Goal: Task Accomplishment & Management: Use online tool/utility

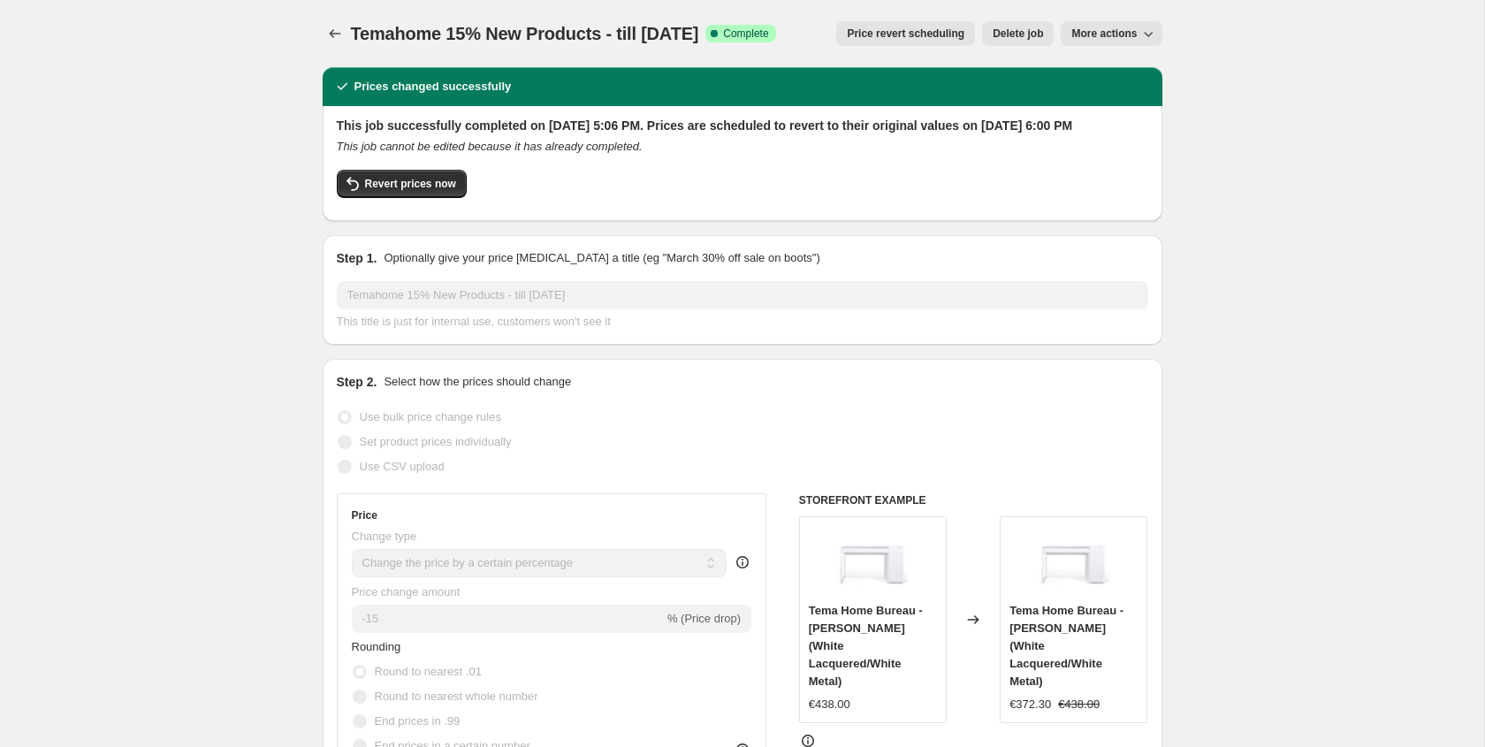
select select "percentage"
click at [1150, 22] on button "More actions" at bounding box center [1110, 33] width 101 height 25
click at [1140, 74] on span "Copy to new job" at bounding box center [1111, 70] width 82 height 13
select select "percentage"
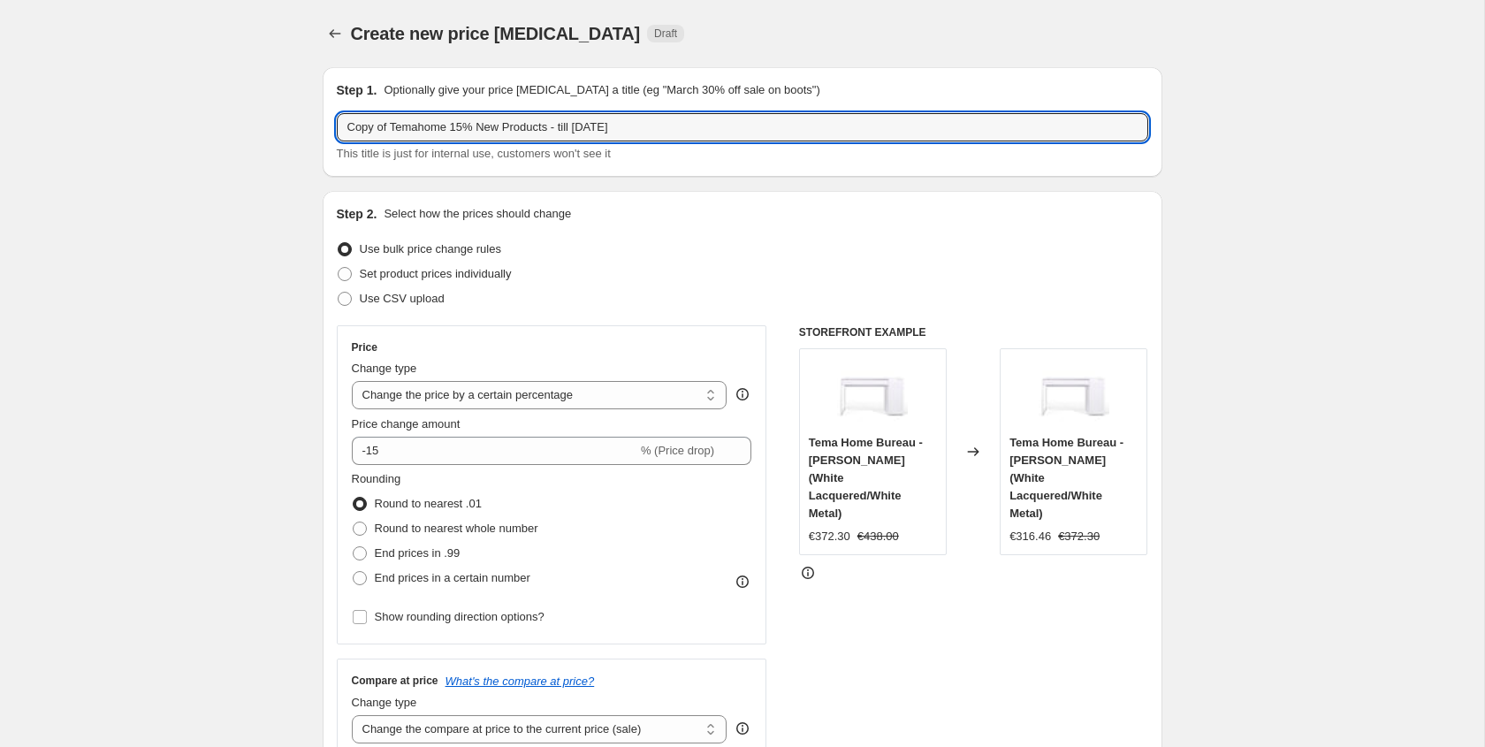
drag, startPoint x: 452, startPoint y: 128, endPoint x: 276, endPoint y: 128, distance: 175.9
click at [429, 133] on input "Flexlux 15% New Products - till [DATE]" at bounding box center [742, 127] width 811 height 28
click at [546, 125] on input "Flexlux 15% Products - till [DATE]" at bounding box center [742, 127] width 811 height 28
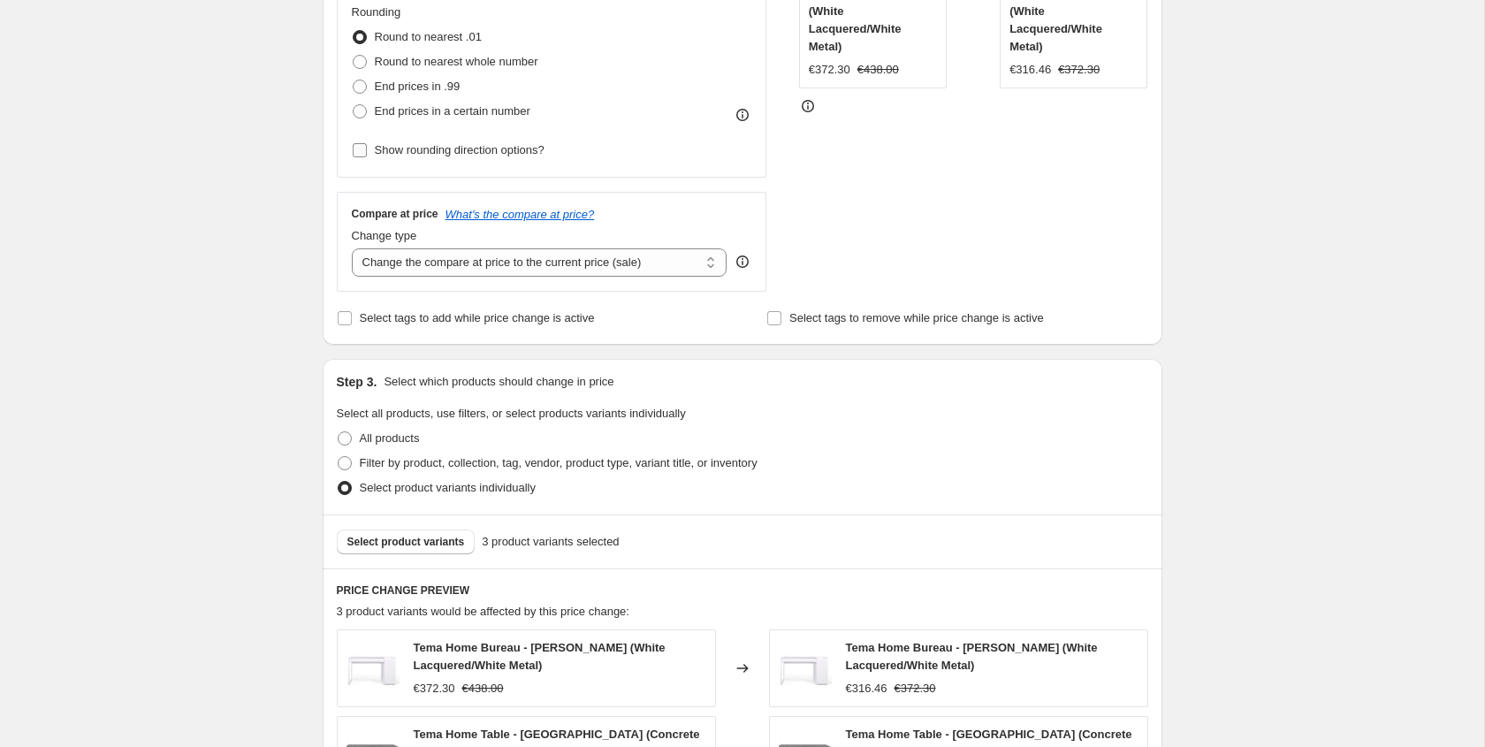
scroll to position [488, 0]
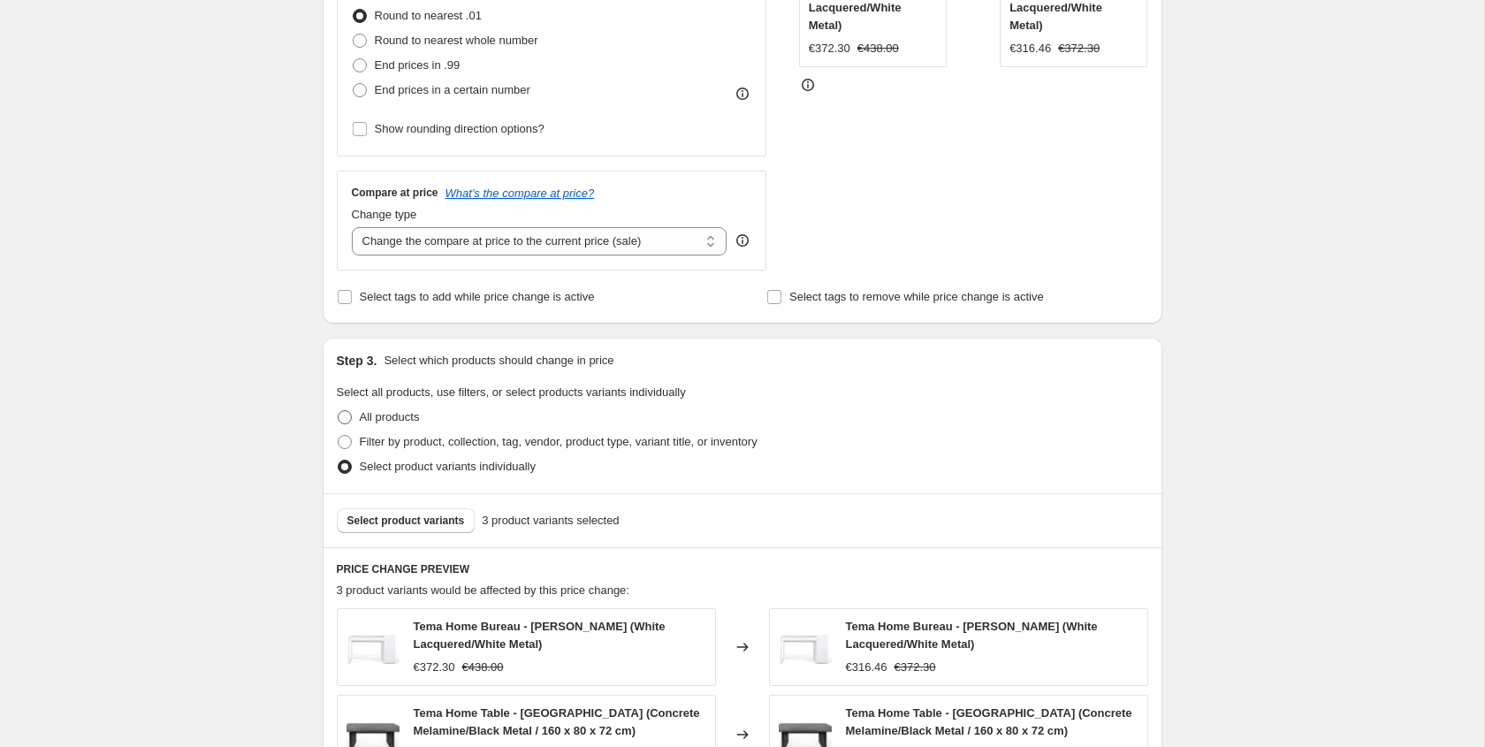
type input "Flexlux 15% Products - till [DATE]"
click at [398, 420] on span "All products" at bounding box center [390, 416] width 60 height 13
click at [338, 411] on input "All products" at bounding box center [338, 410] width 1 height 1
radio input "true"
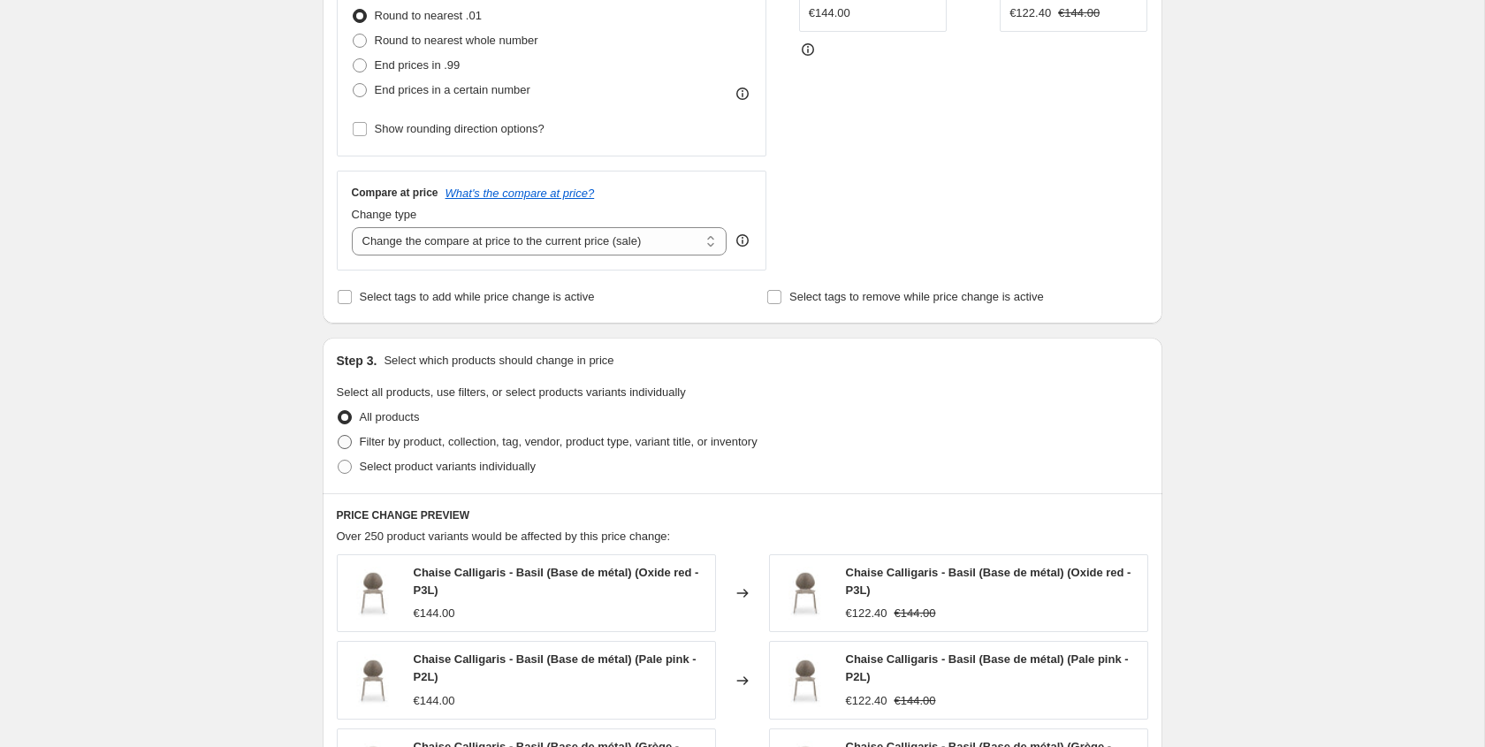
click at [436, 438] on span "Filter by product, collection, tag, vendor, product type, variant title, or inv…" at bounding box center [559, 441] width 398 height 13
click at [338, 436] on input "Filter by product, collection, tag, vendor, product type, variant title, or inv…" at bounding box center [338, 435] width 1 height 1
radio input "true"
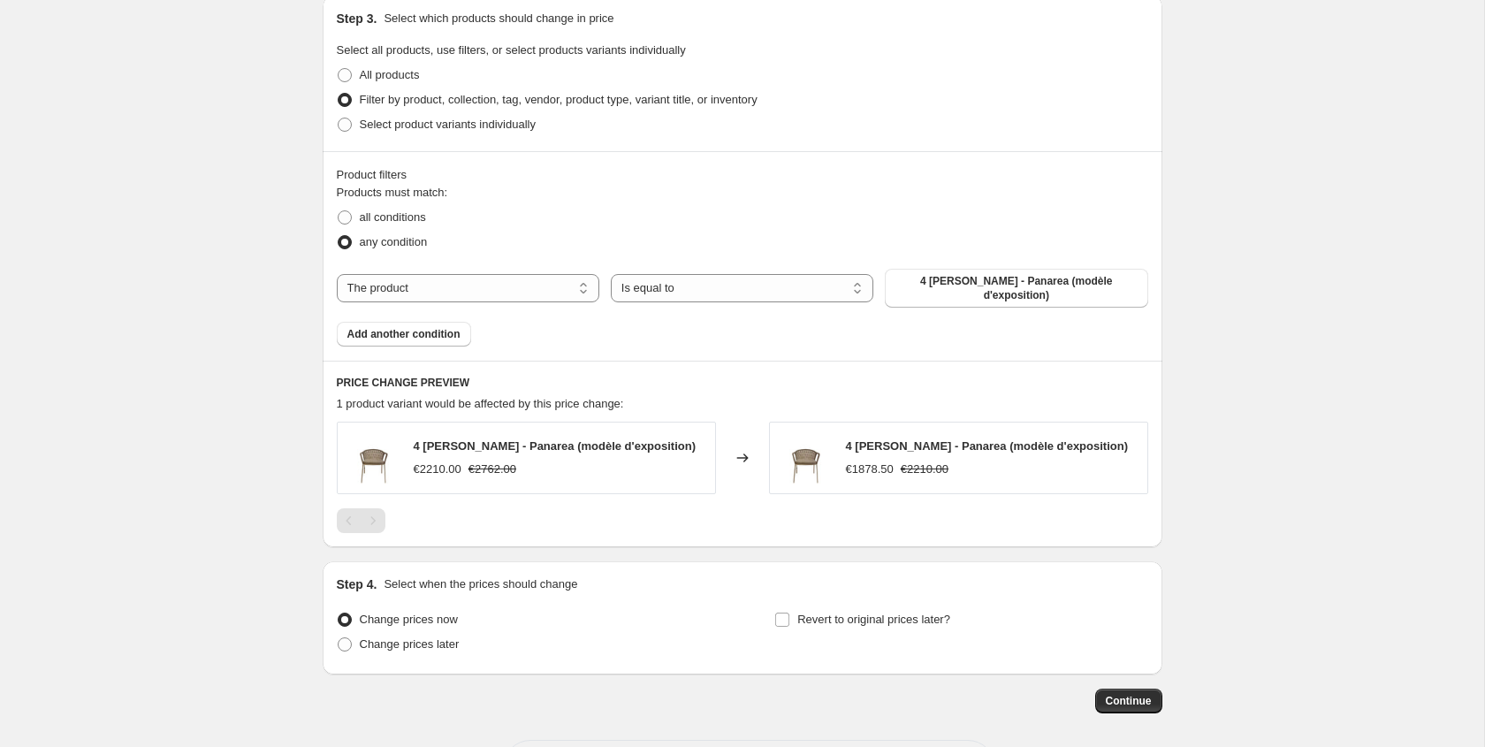
scroll to position [838, 0]
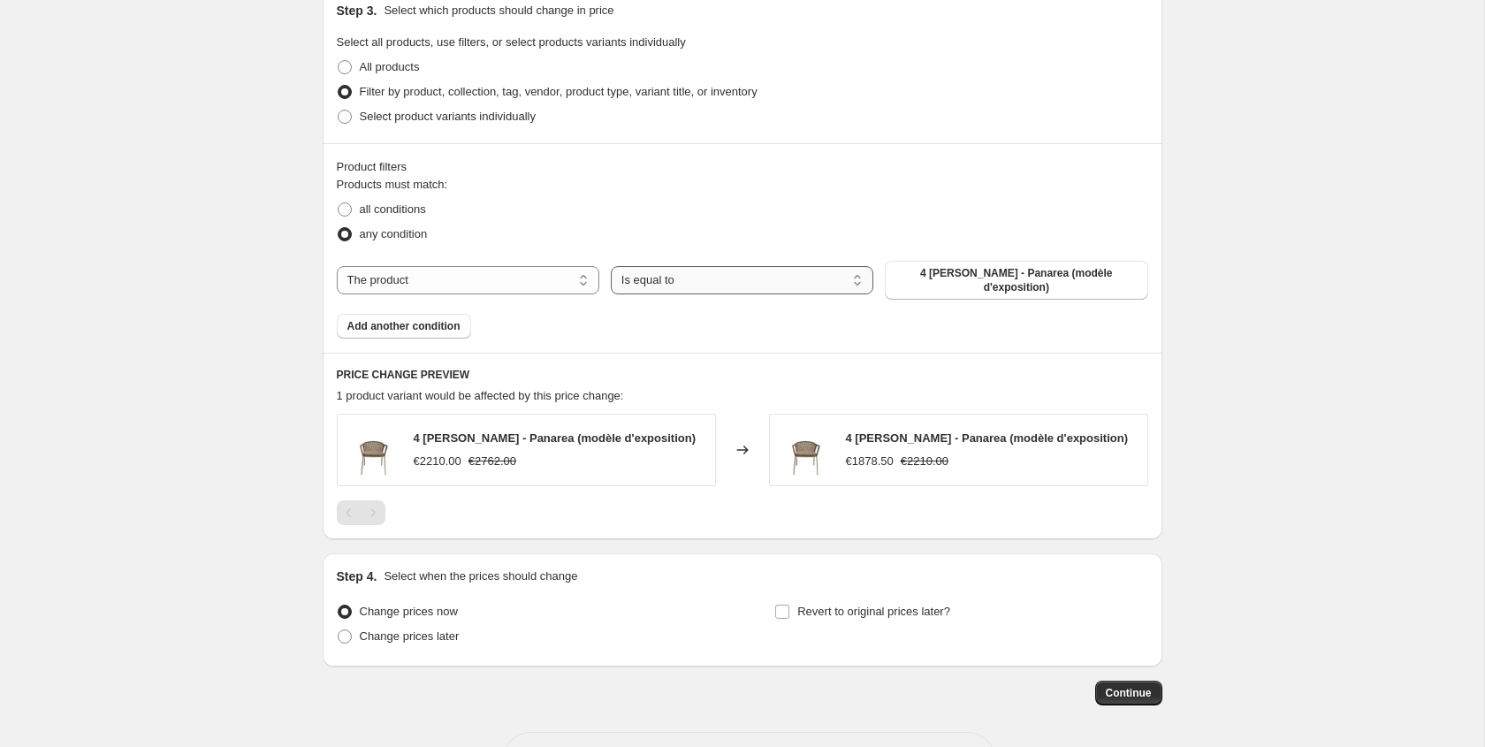
click at [677, 291] on select "Is equal to Is not equal to" at bounding box center [742, 280] width 262 height 28
click at [382, 214] on span "all conditions" at bounding box center [393, 208] width 66 height 13
click at [338, 203] on input "all conditions" at bounding box center [338, 202] width 1 height 1
radio input "true"
click at [589, 279] on select "The product The product's collection The product's tag The product's vendor The…" at bounding box center [468, 280] width 262 height 28
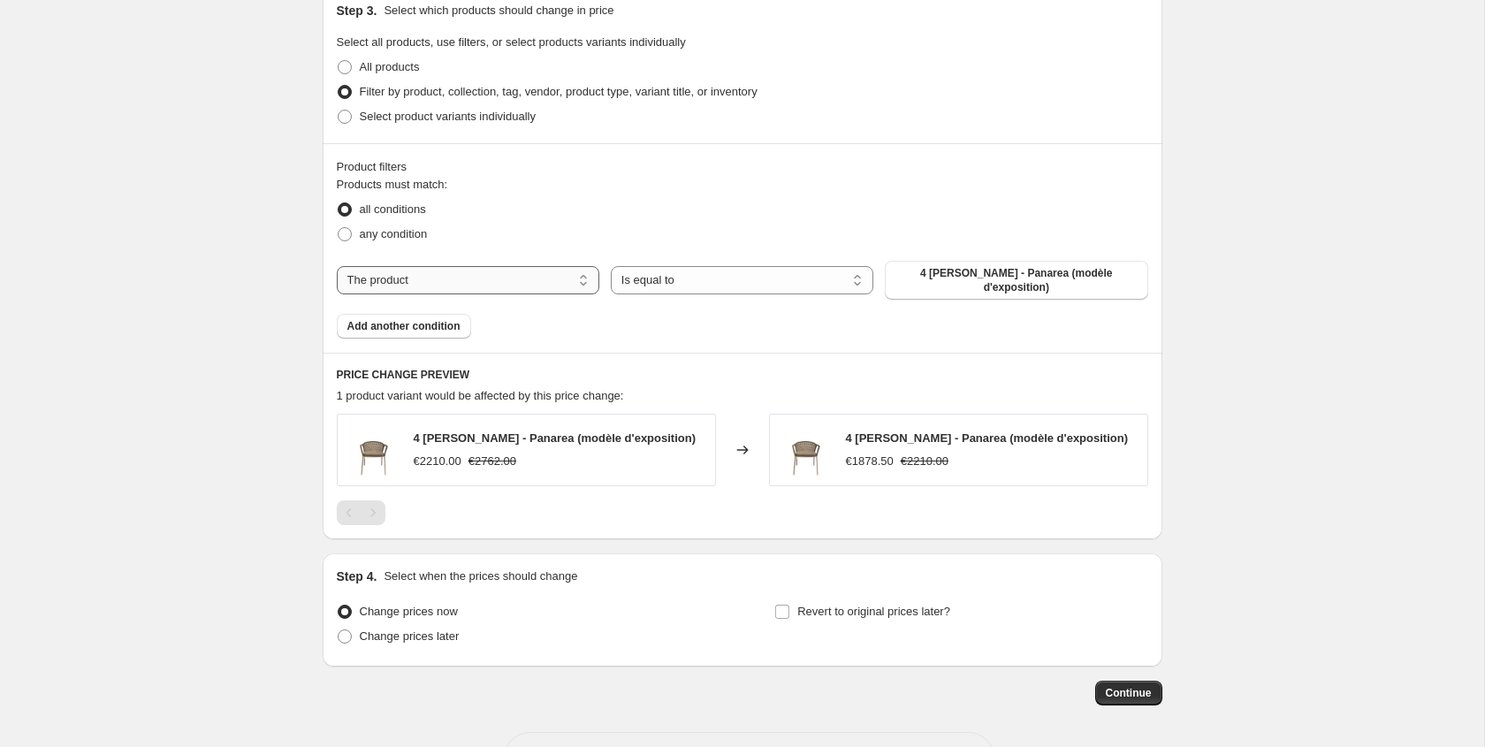
select select "vendor"
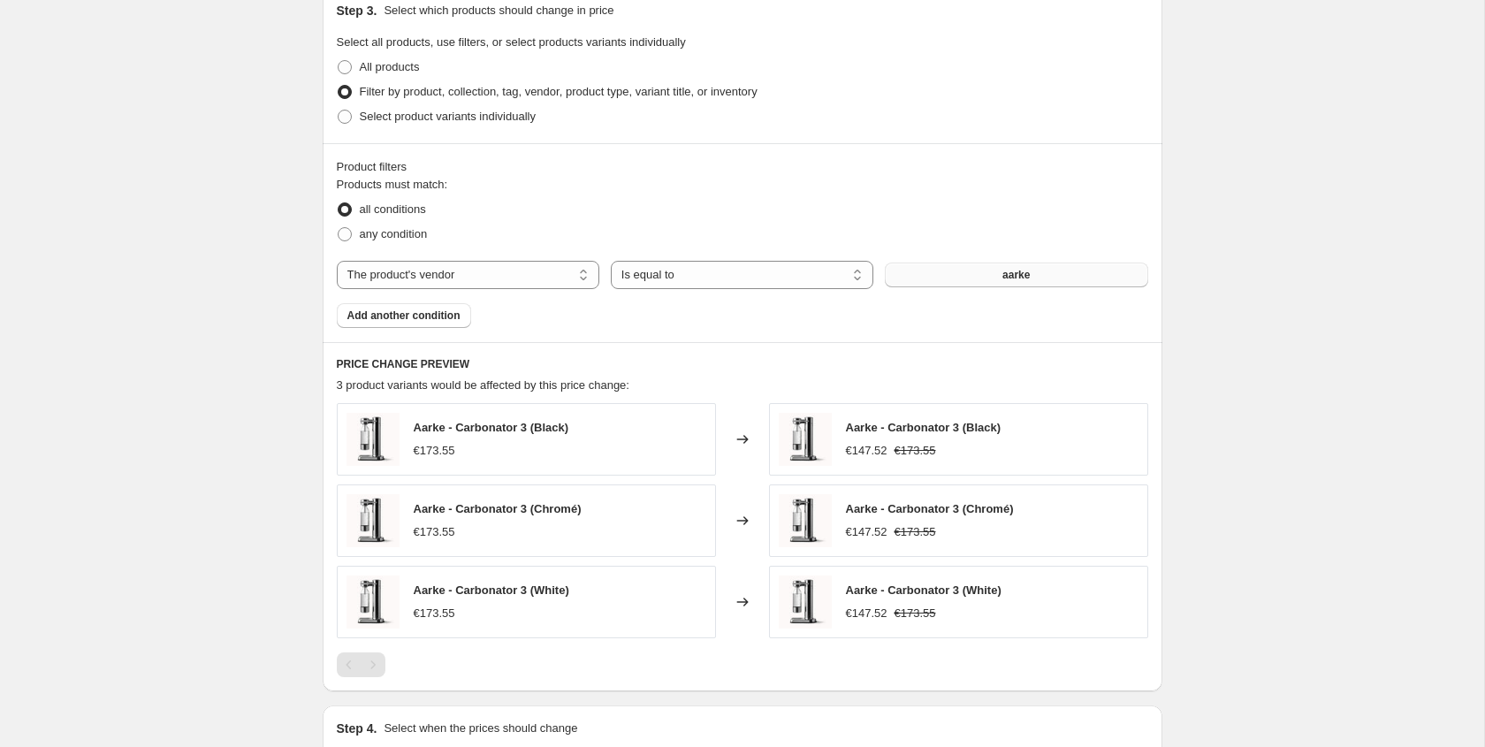
click at [959, 272] on button "aarke" at bounding box center [1016, 274] width 262 height 25
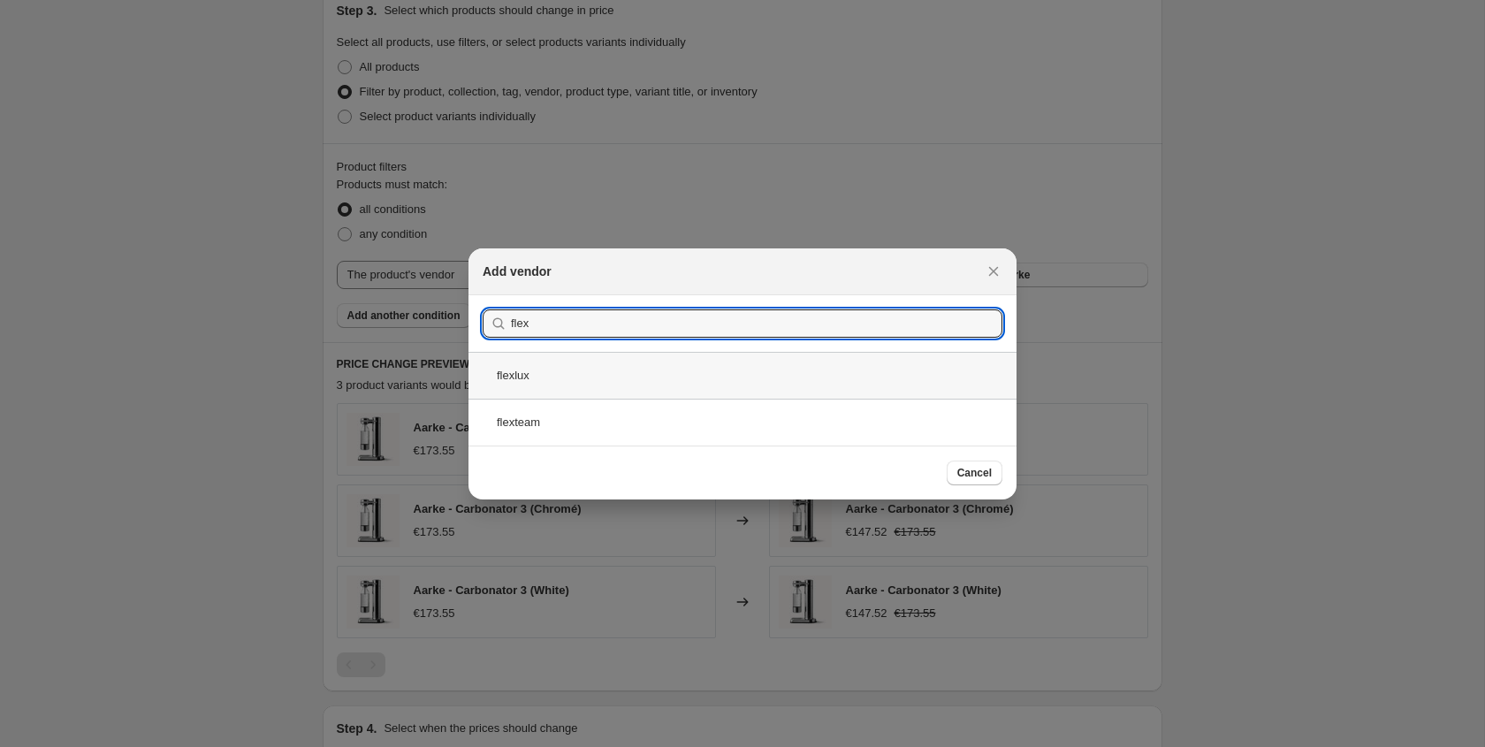
type input "flex"
click at [657, 381] on div "flexlux" at bounding box center [742, 375] width 548 height 47
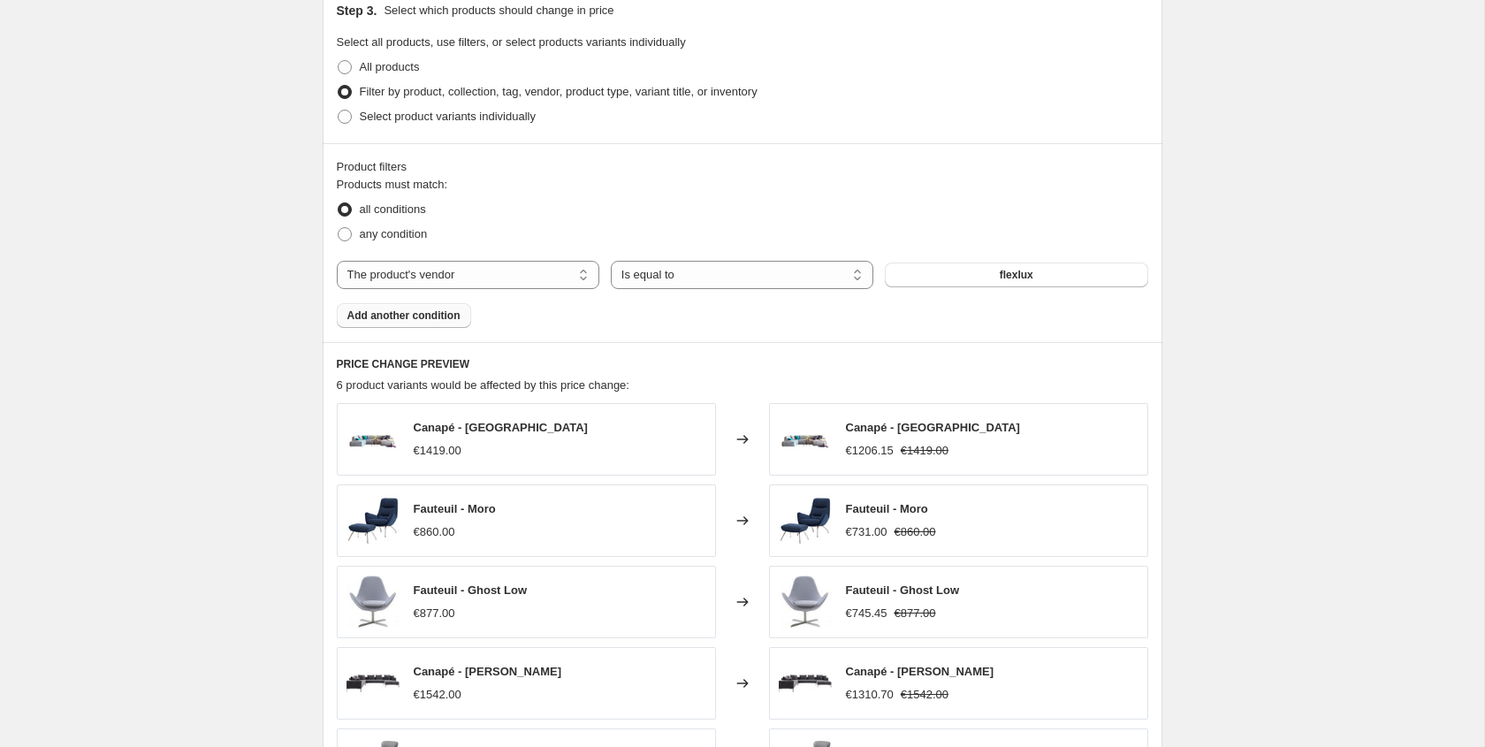
click at [463, 320] on button "Add another condition" at bounding box center [404, 315] width 134 height 25
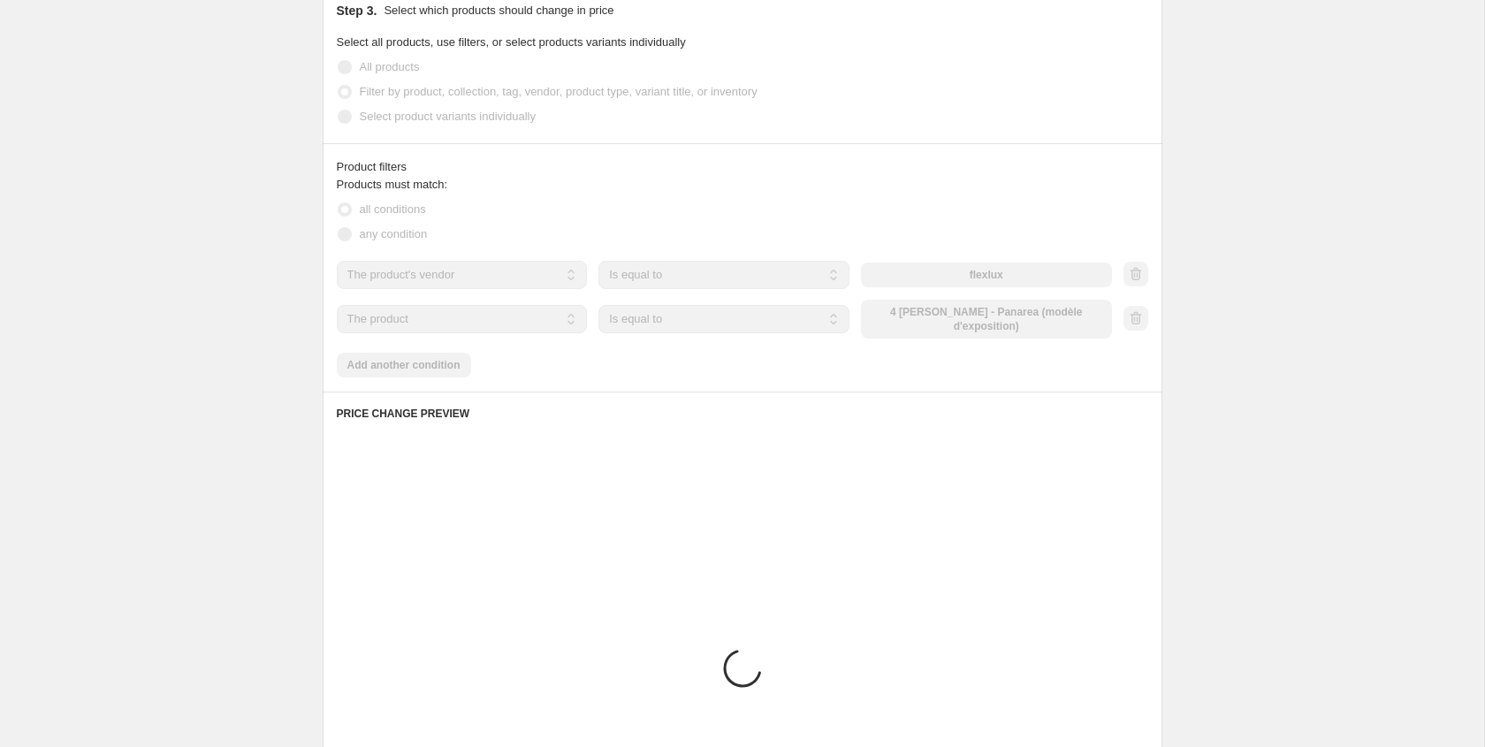
scroll to position [823, 0]
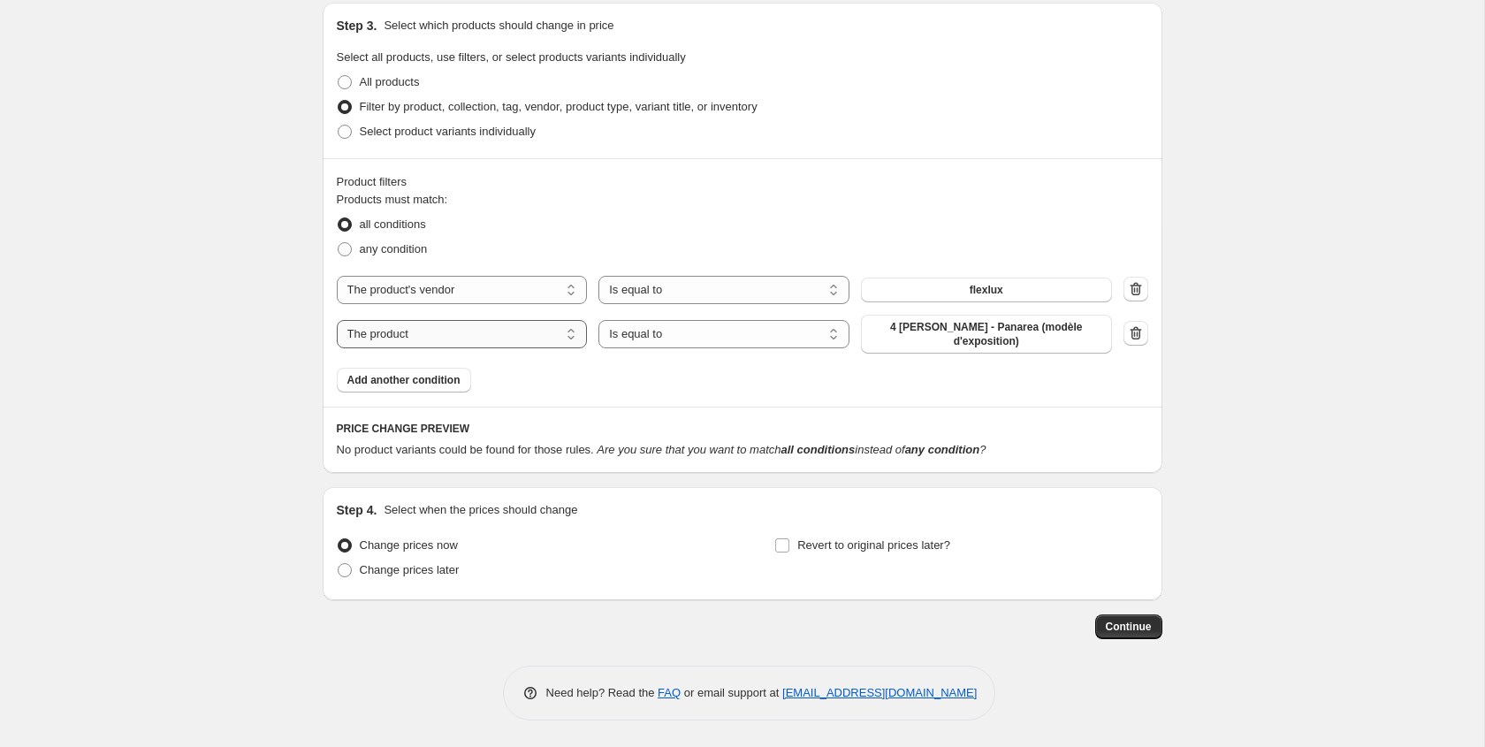
click at [536, 347] on select "The product The product's collection The product's tag The product's vendor The…" at bounding box center [462, 334] width 251 height 28
select select "tag"
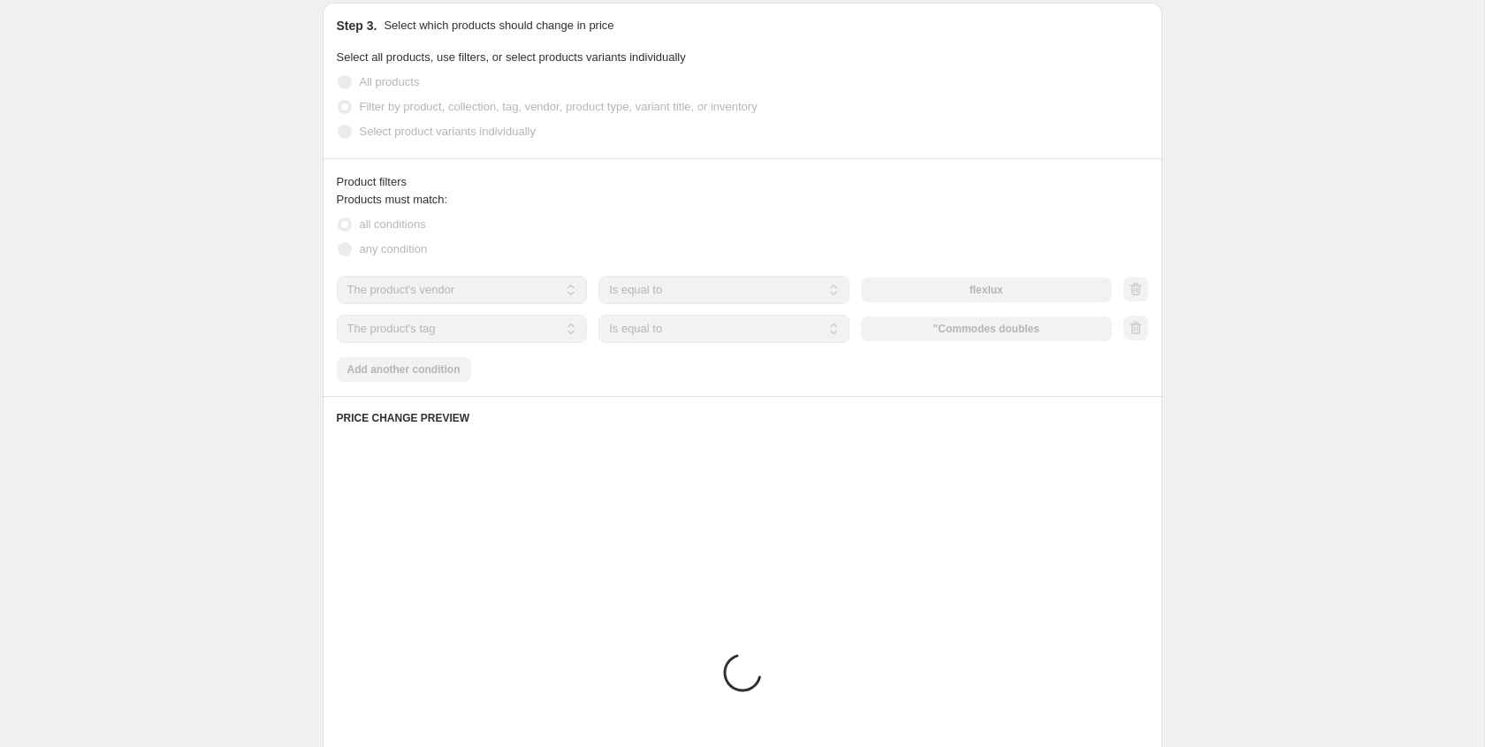
scroll to position [812, 0]
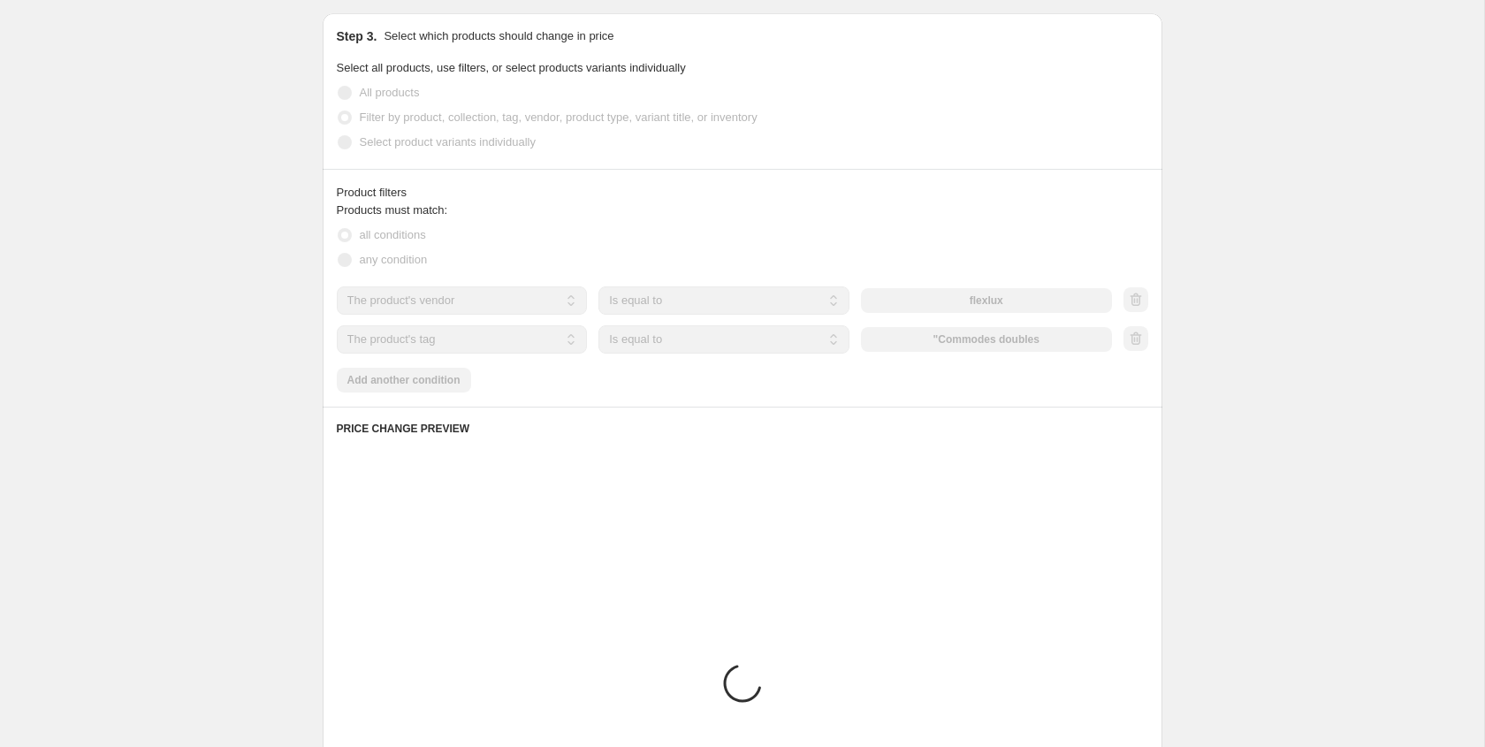
click at [649, 326] on select "Is equal to Is not equal to" at bounding box center [723, 339] width 251 height 28
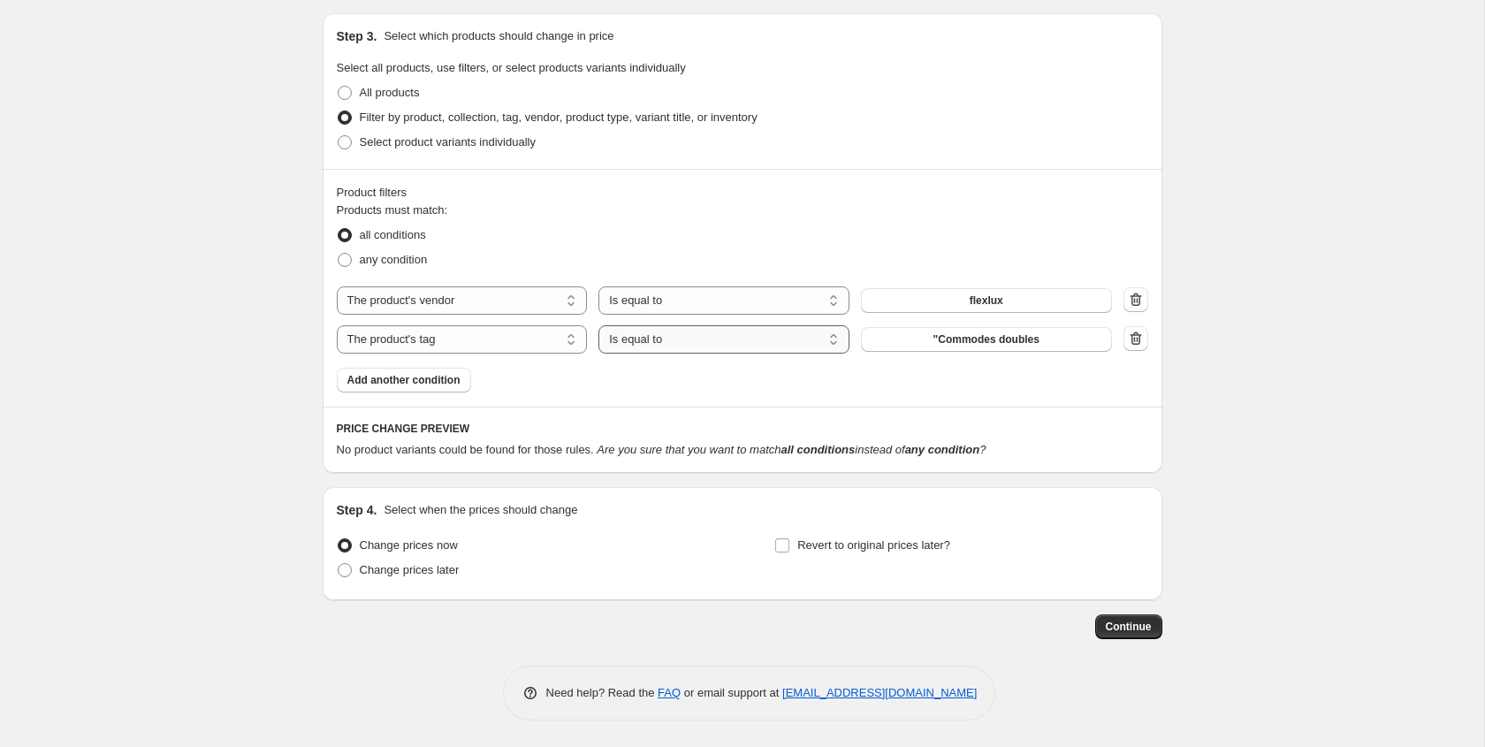
select select "not_equal"
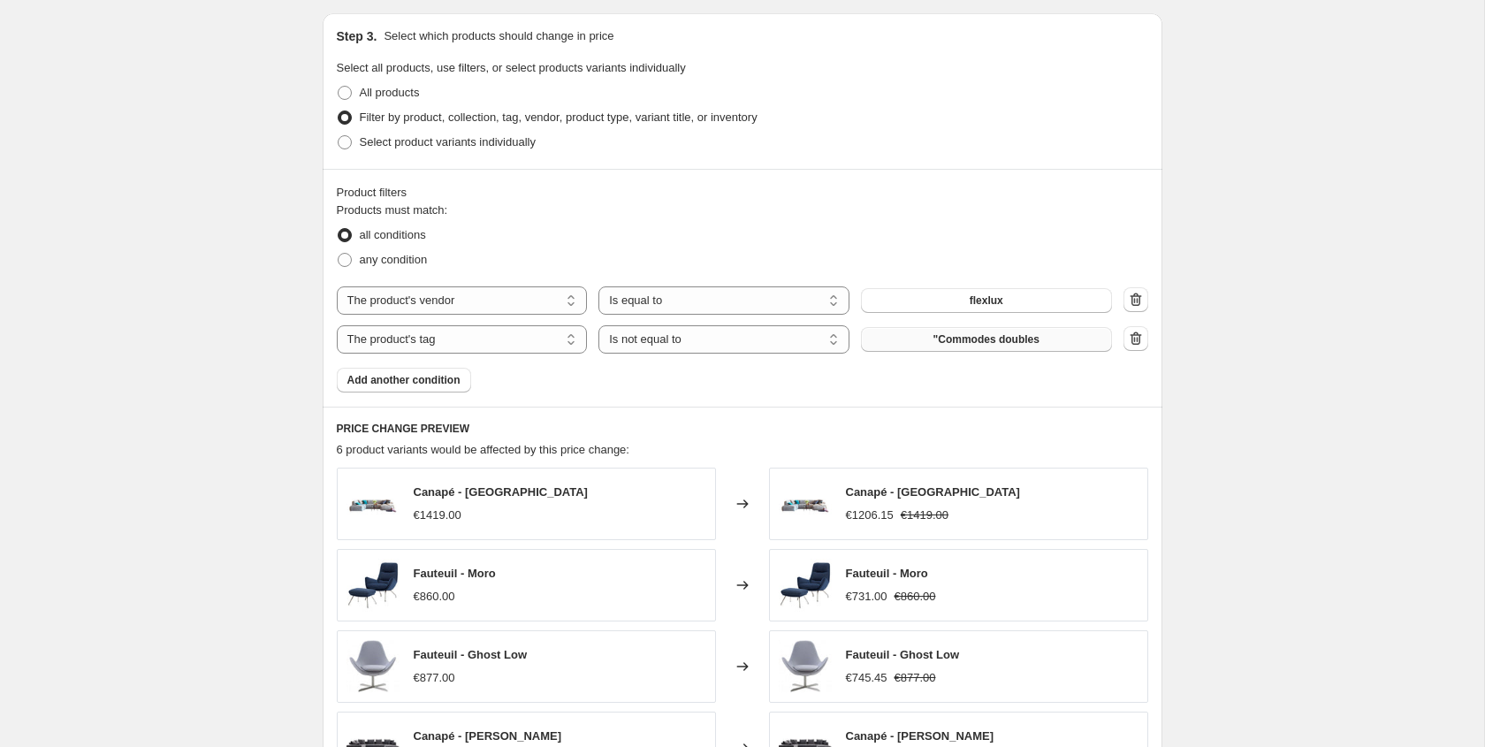
click at [973, 338] on span ""Commodes doubles" at bounding box center [986, 339] width 106 height 14
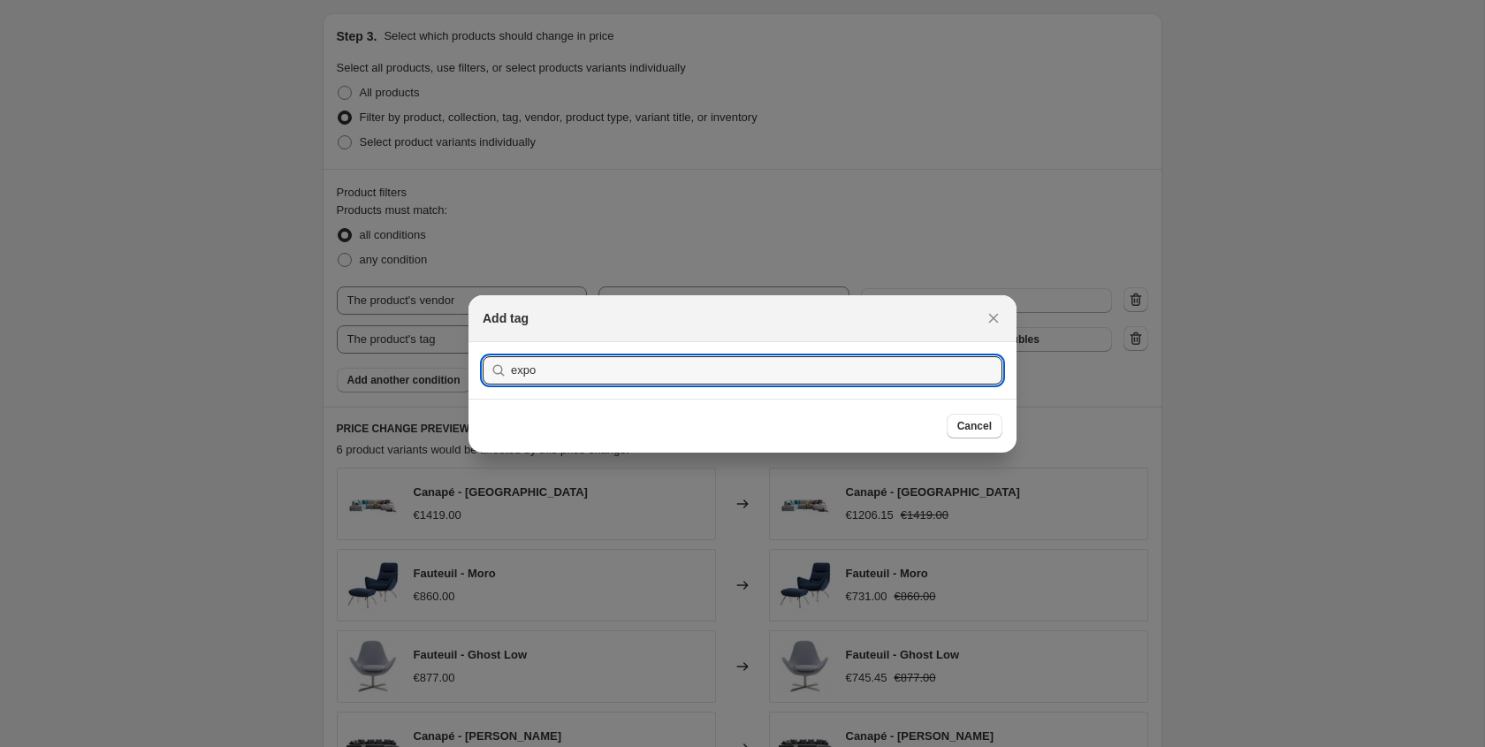
click at [482, 342] on button "Submit" at bounding box center [507, 351] width 50 height 19
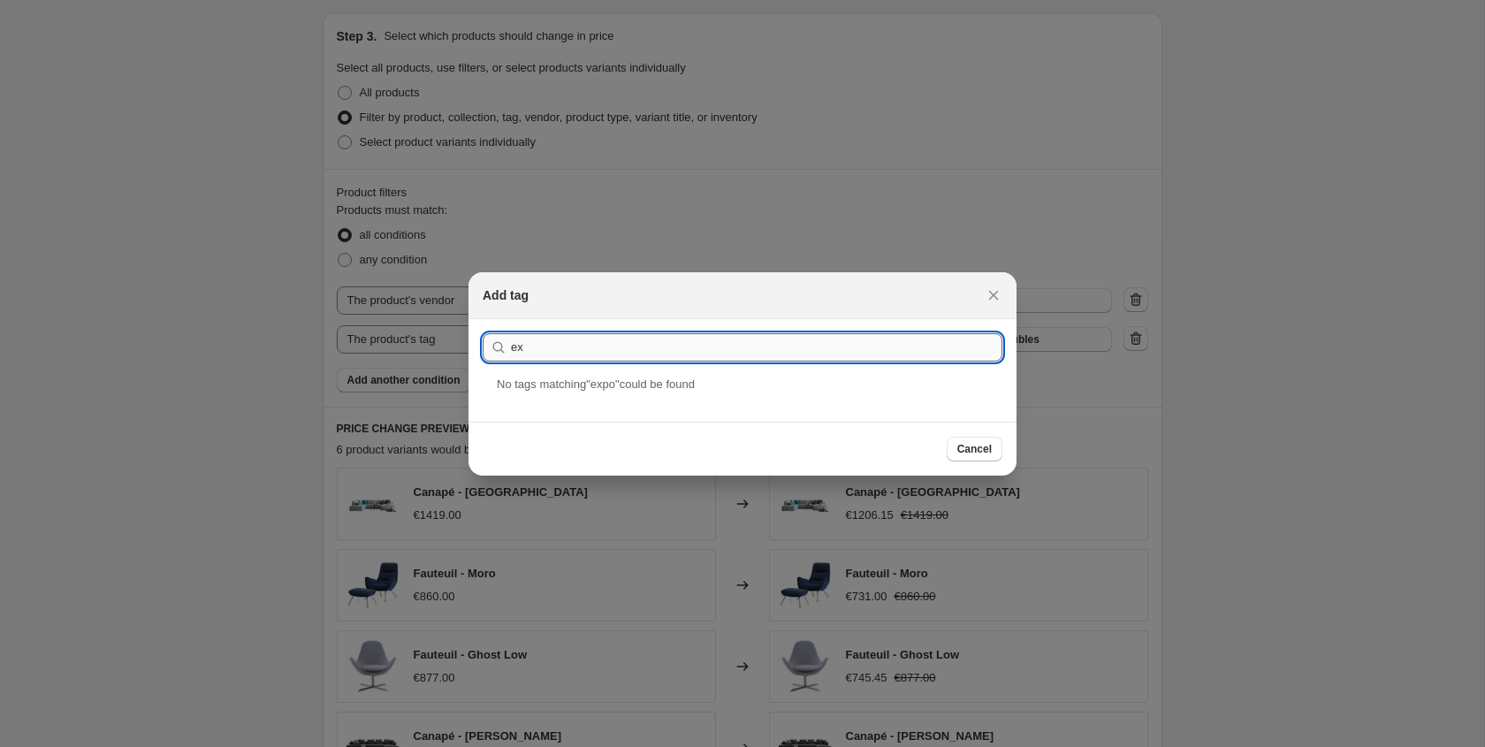
type input "e"
click at [482, 319] on button "Submit" at bounding box center [507, 328] width 50 height 19
type input "m"
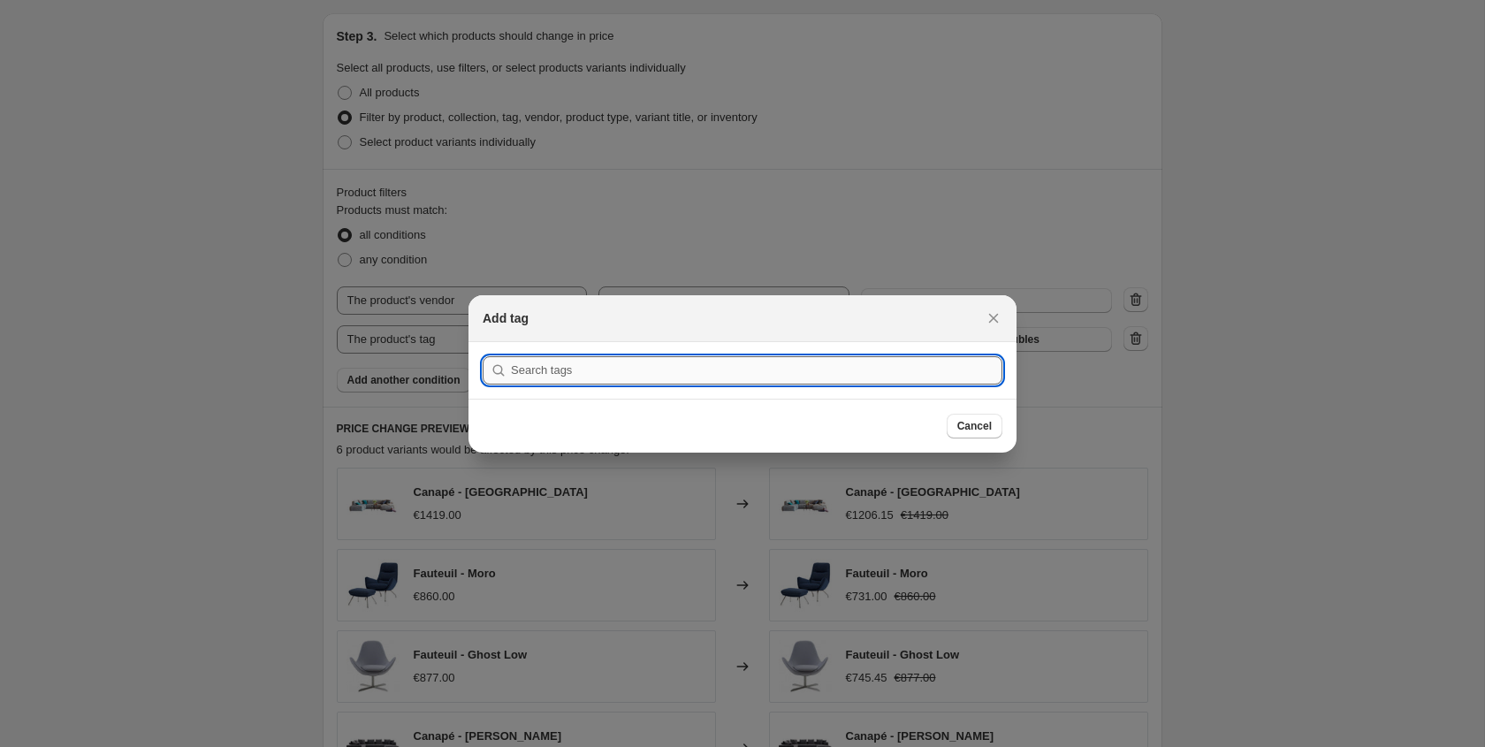
paste input "Modèles d'exposition"
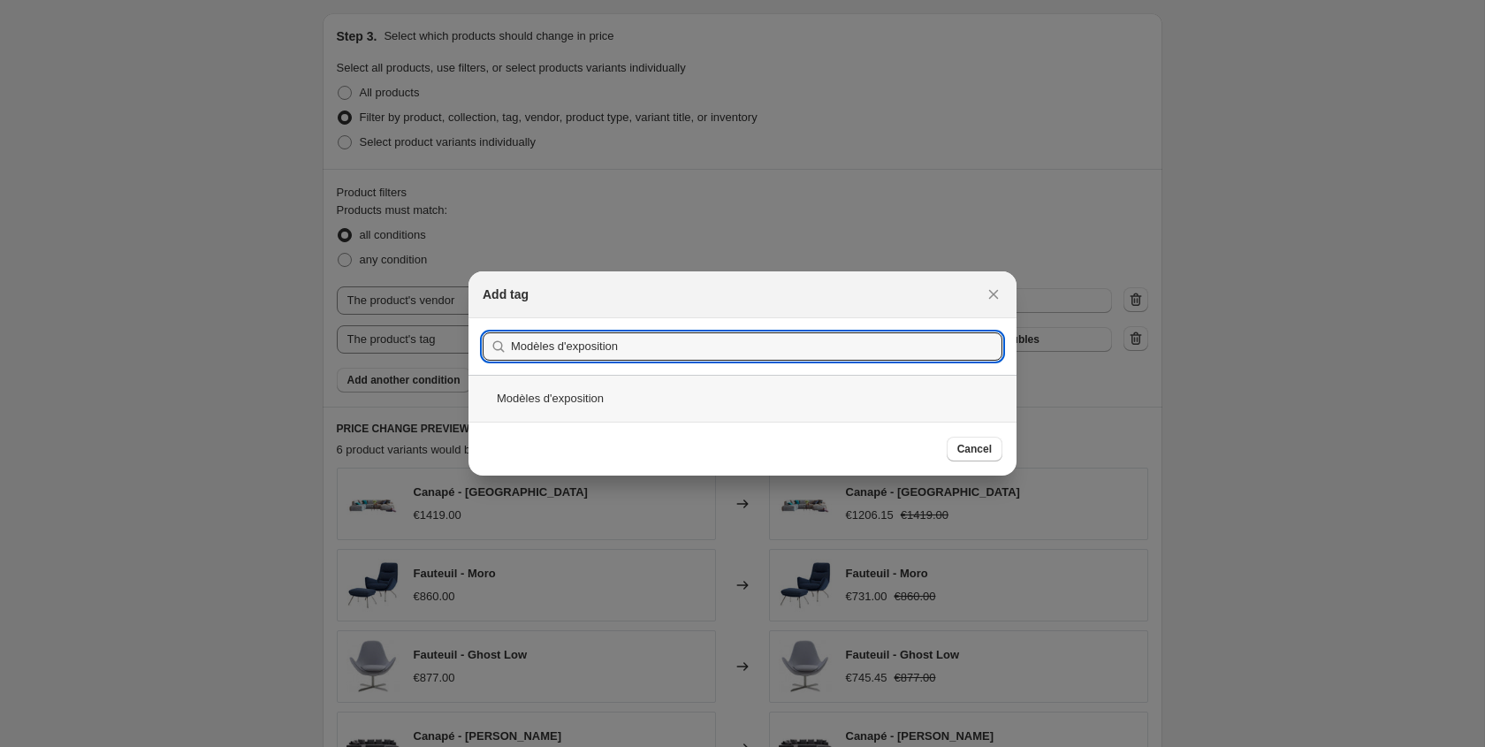
type input "Modèles d'exposition"
click at [679, 390] on div "Modèles d'exposition" at bounding box center [742, 398] width 548 height 47
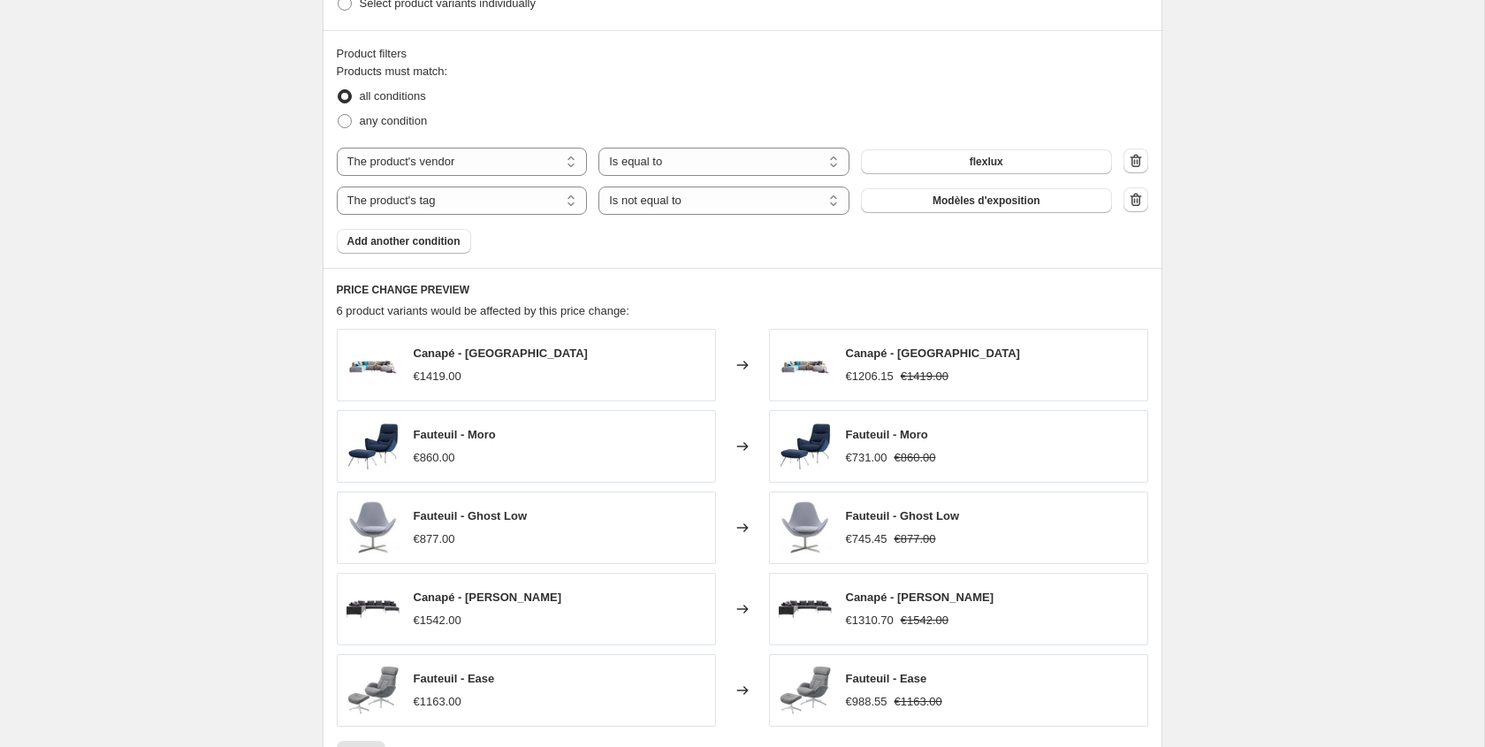
scroll to position [1257, 0]
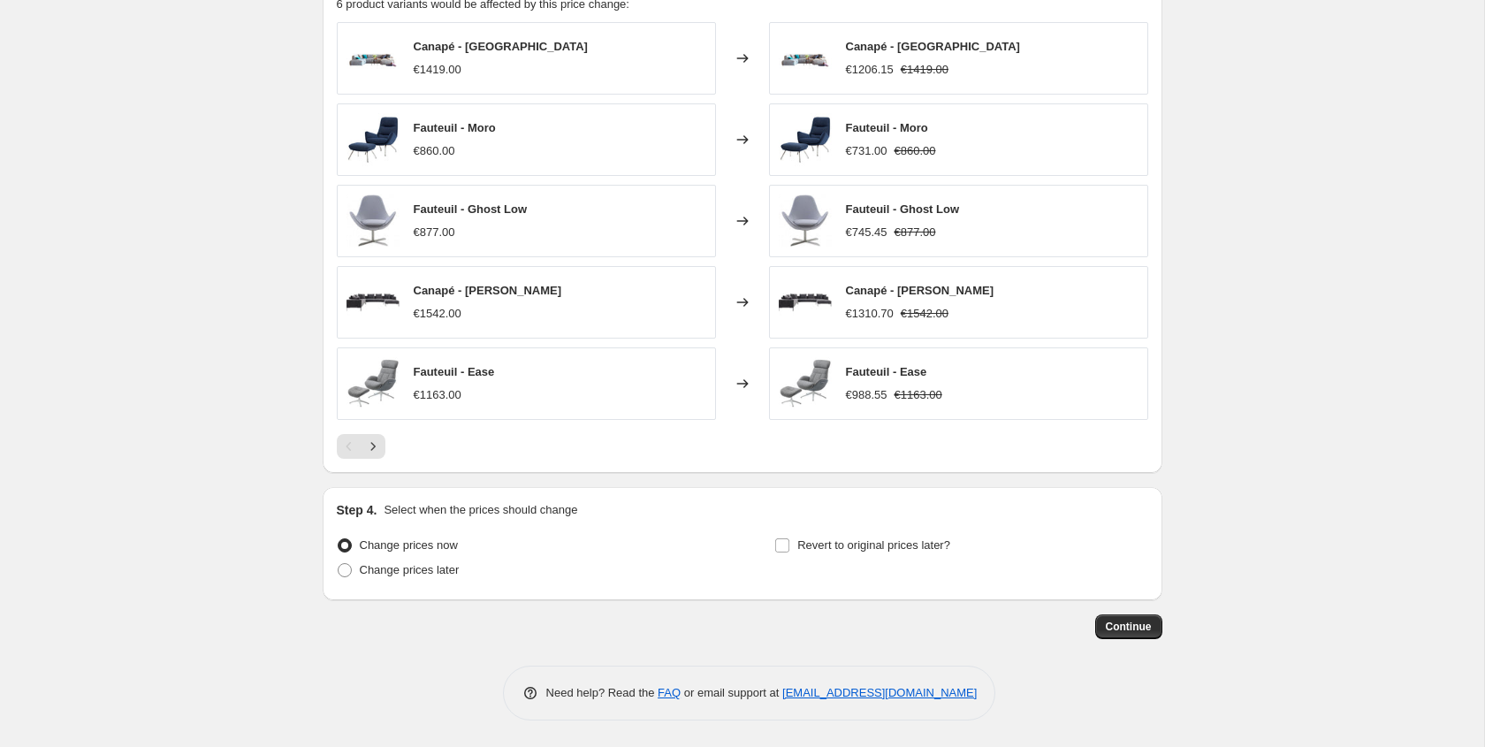
click at [859, 558] on div "Revert to original prices later?" at bounding box center [960, 559] width 373 height 53
click at [859, 551] on span "Revert to original prices later?" at bounding box center [873, 544] width 153 height 13
click at [789, 551] on input "Revert to original prices later?" at bounding box center [782, 545] width 14 height 14
checkbox input "true"
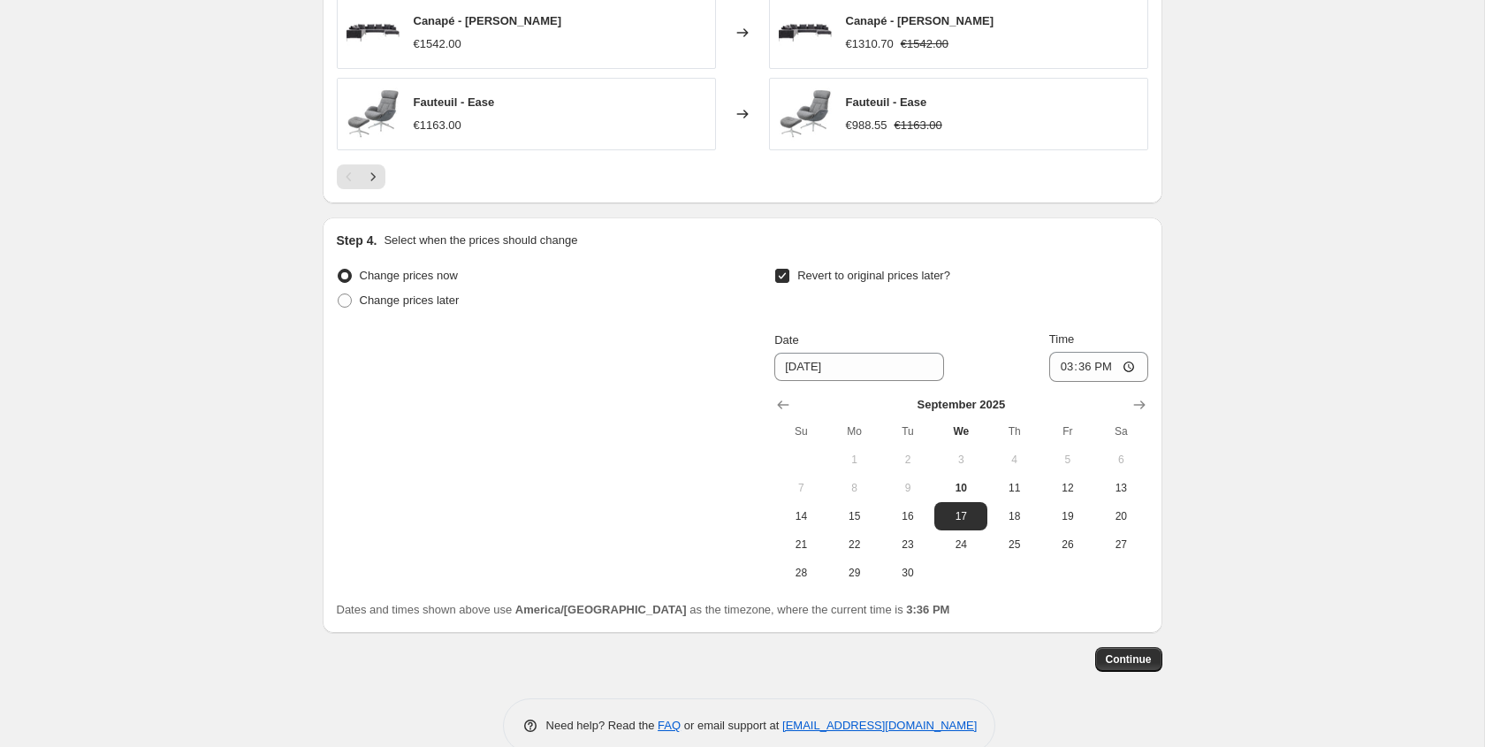
scroll to position [1560, 0]
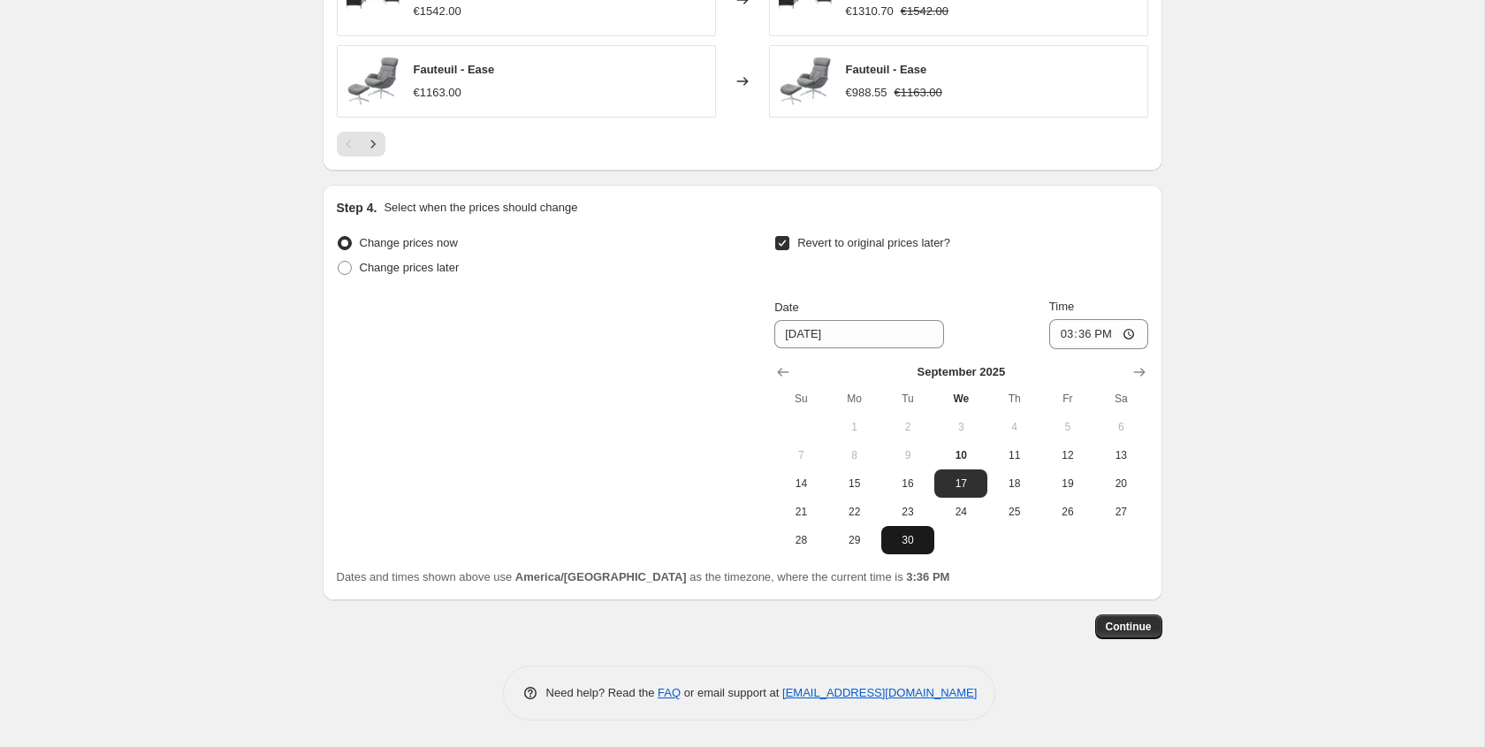
click at [909, 548] on button "30" at bounding box center [907, 540] width 53 height 28
type input "[DATE]"
click at [1082, 333] on input "15:36" at bounding box center [1098, 334] width 99 height 30
click at [1072, 335] on input "15:36" at bounding box center [1098, 334] width 99 height 30
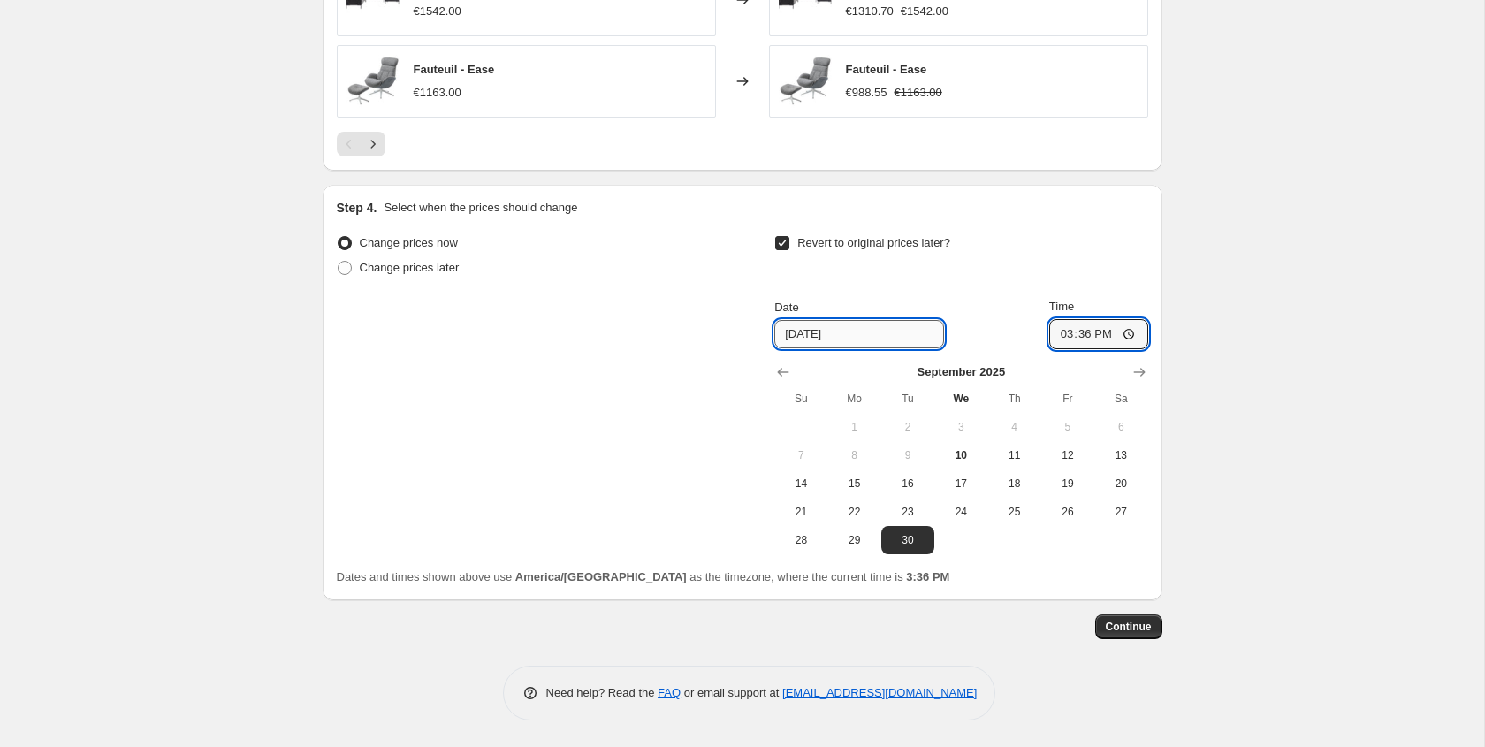
click at [843, 333] on input "[DATE]" at bounding box center [859, 334] width 170 height 28
click at [1061, 335] on input "15:36" at bounding box center [1098, 334] width 99 height 30
type input "18:00"
click at [1153, 623] on button "Continue" at bounding box center [1128, 626] width 67 height 25
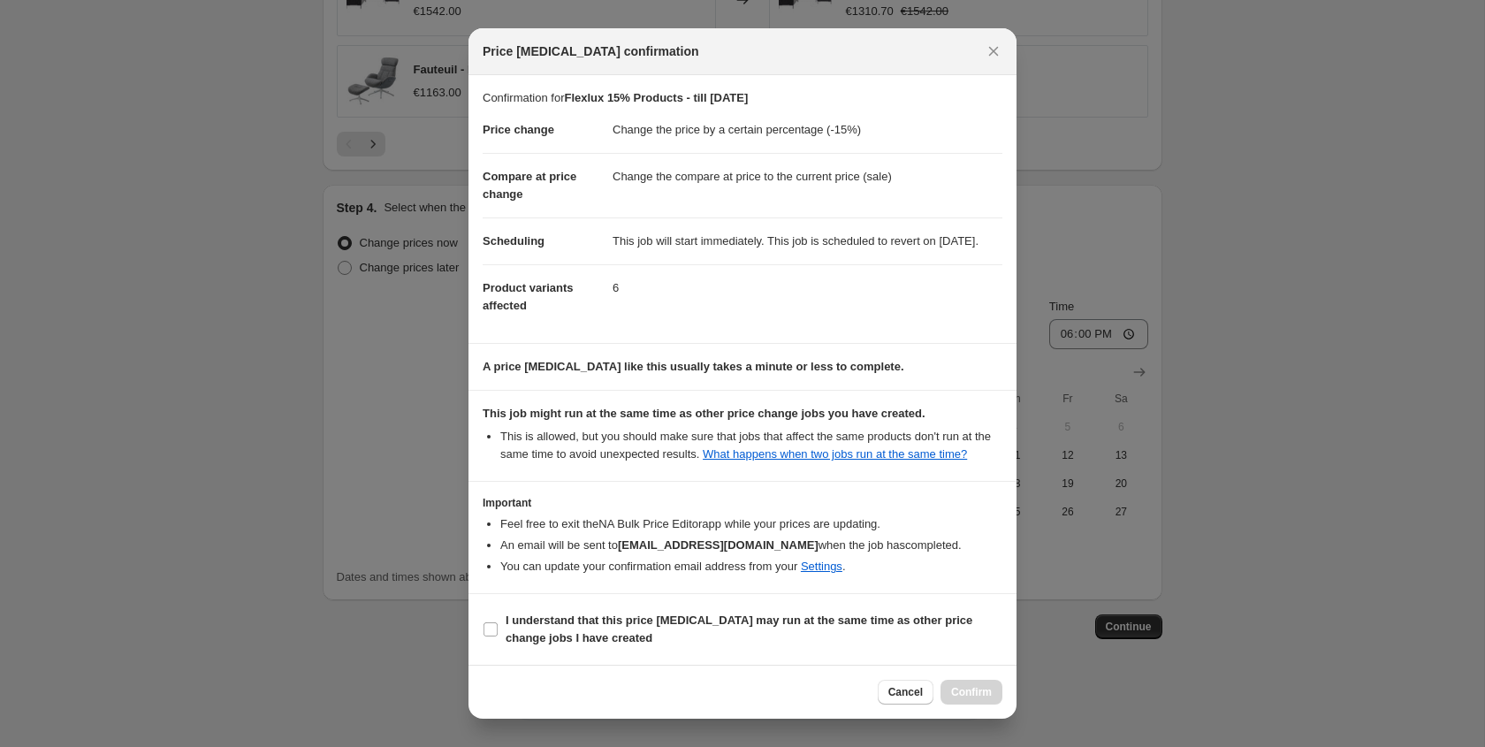
scroll to position [33, 0]
click at [642, 628] on b "I understand that this price [MEDICAL_DATA] may run at the same time as other p…" at bounding box center [738, 628] width 467 height 31
click at [498, 628] on input "I understand that this price [MEDICAL_DATA] may run at the same time as other p…" at bounding box center [490, 629] width 14 height 14
checkbox input "true"
click at [978, 680] on div "Cancel Confirm" at bounding box center [742, 692] width 548 height 54
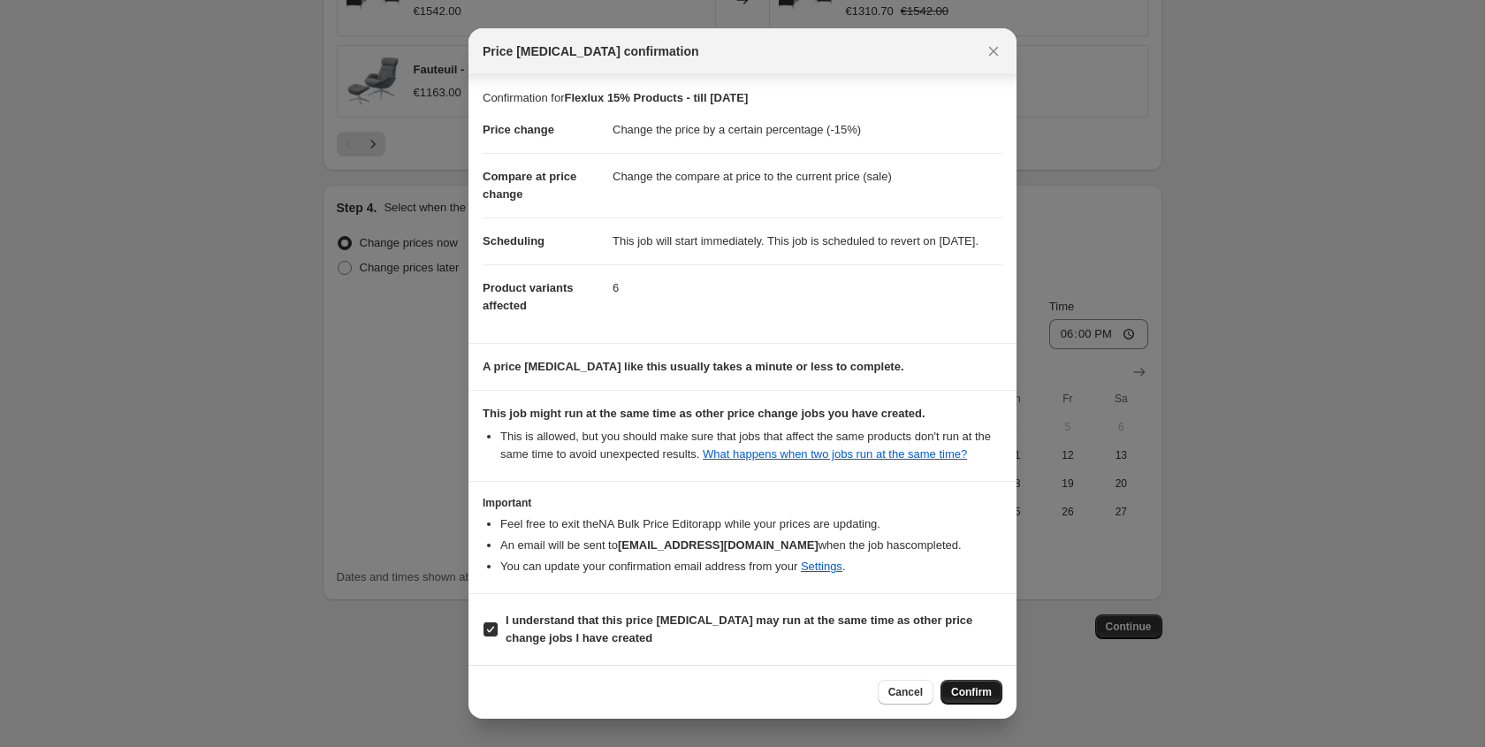
click at [978, 681] on button "Confirm" at bounding box center [971, 692] width 62 height 25
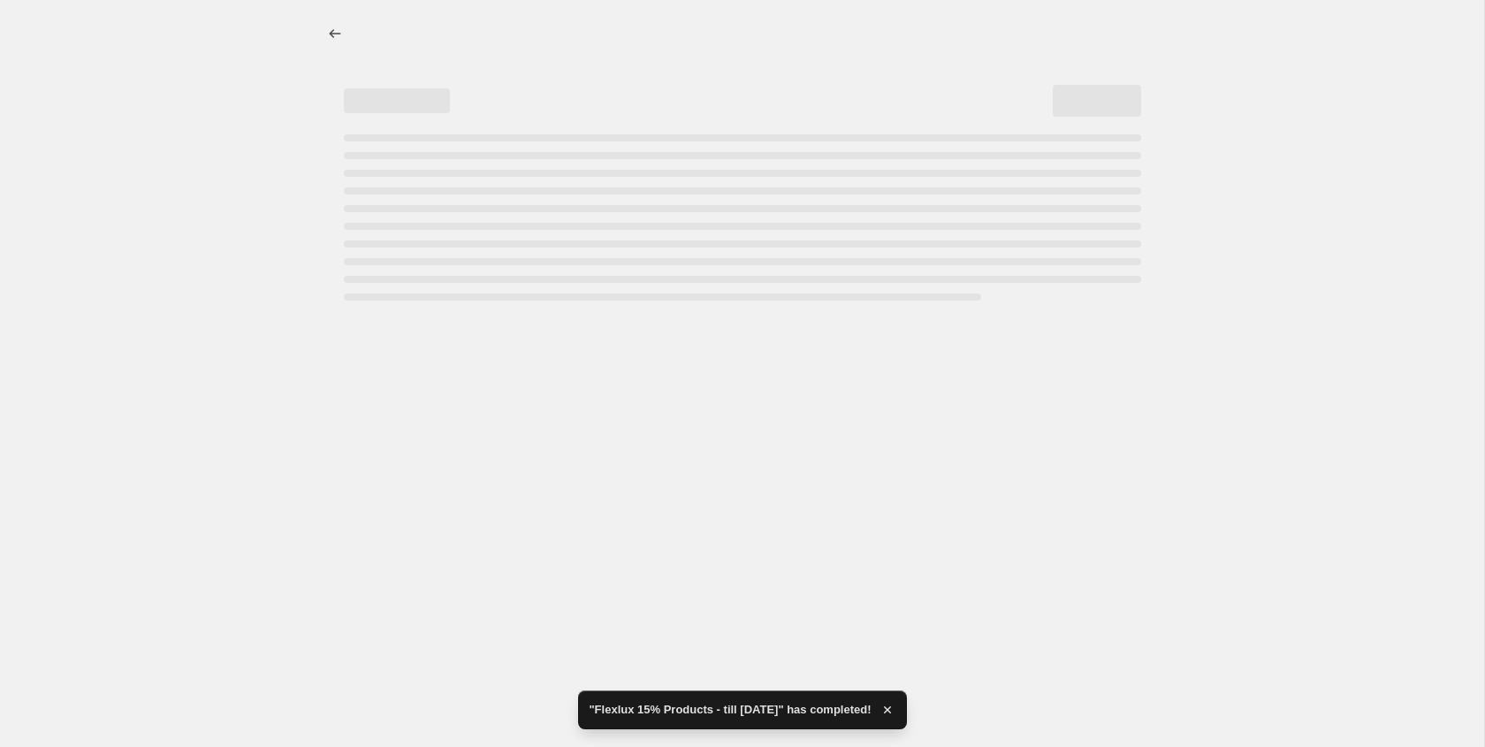
select select "percentage"
select select "vendor"
select select "tag"
select select "not_equal"
